Goal: Information Seeking & Learning: Learn about a topic

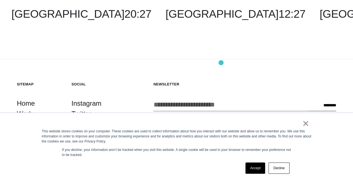
scroll to position [523, 0]
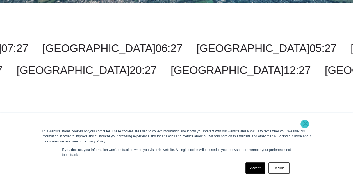
click at [304, 124] on link "×" at bounding box center [305, 123] width 7 height 5
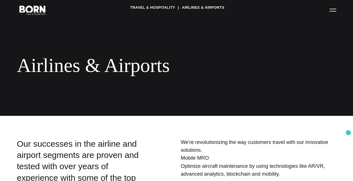
scroll to position [0, 0]
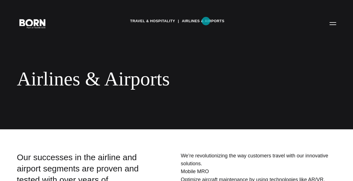
click at [206, 21] on link "Airlines & Airports" at bounding box center [202, 21] width 42 height 8
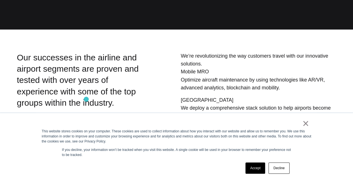
scroll to position [112, 0]
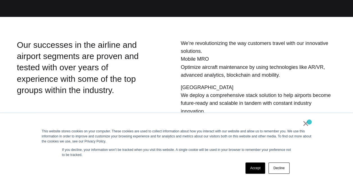
click at [309, 122] on div "× This website stores cookies on your computer. These cookies are used to colle…" at bounding box center [176, 147] width 280 height 68
click at [305, 124] on link "×" at bounding box center [305, 123] width 7 height 5
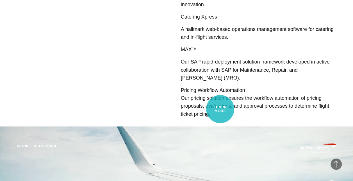
scroll to position [224, 0]
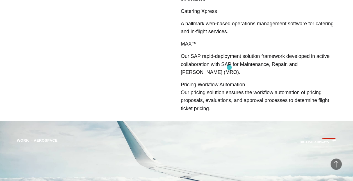
click at [229, 82] on strong "Pricing Workflow Automation" at bounding box center [212, 85] width 64 height 6
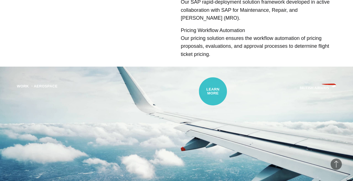
scroll to position [365, 0]
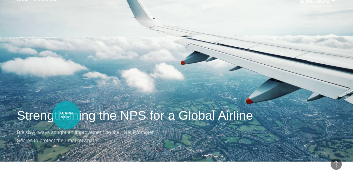
click at [66, 128] on p "British Airways sought an improvement on their Net Promoter Scores to protect t…" at bounding box center [87, 136] width 140 height 16
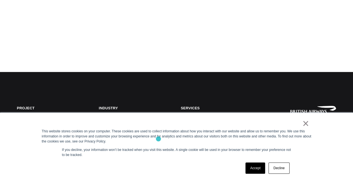
scroll to position [112, 0]
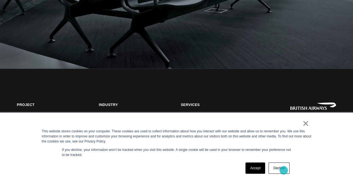
click at [283, 170] on link "Decline" at bounding box center [278, 167] width 21 height 11
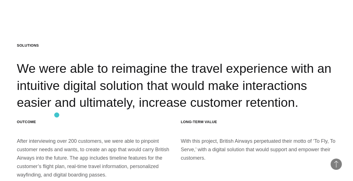
scroll to position [1795, 0]
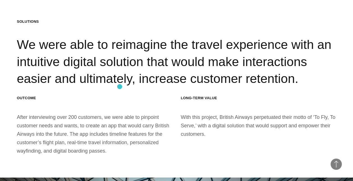
click at [119, 95] on h3 "Outcome" at bounding box center [94, 97] width 155 height 5
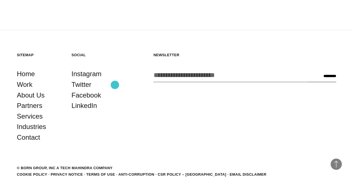
scroll to position [2290, 0]
